Goal: Navigation & Orientation: Find specific page/section

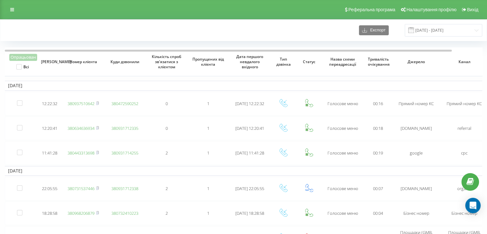
click at [288, 5] on div "Реферальна програма Налаштування профілю Вихід" at bounding box center [243, 9] width 487 height 19
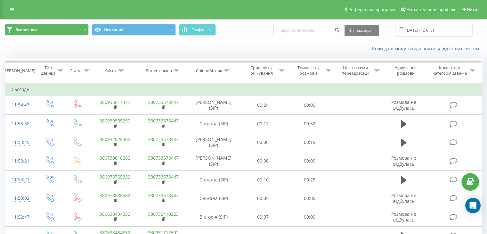
drag, startPoint x: 15, startPoint y: 12, endPoint x: 15, endPoint y: 26, distance: 14.4
click at [15, 12] on link at bounding box center [12, 9] width 12 height 9
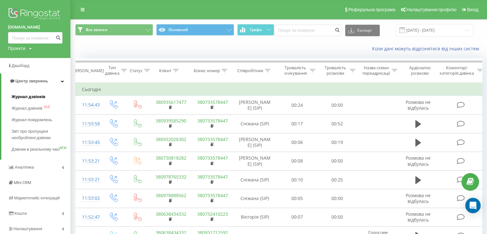
click at [29, 96] on span "Журнал дзвінків" at bounding box center [29, 97] width 34 height 6
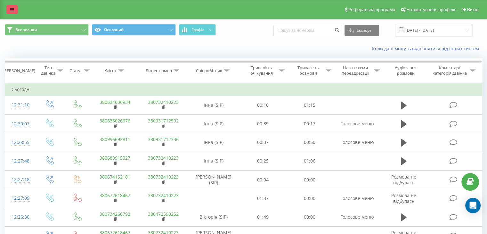
click at [15, 8] on link at bounding box center [12, 9] width 12 height 9
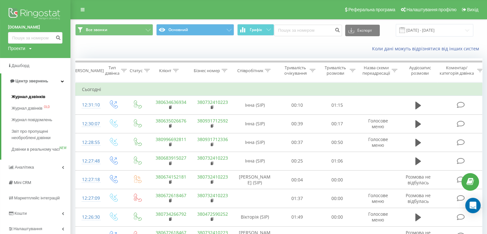
click at [33, 98] on span "Журнал дзвінків" at bounding box center [29, 97] width 34 height 6
